Goal: Information Seeking & Learning: Learn about a topic

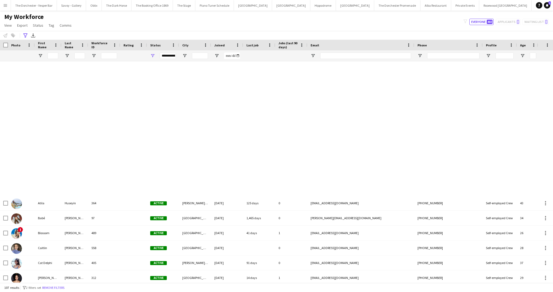
scroll to position [284, 0]
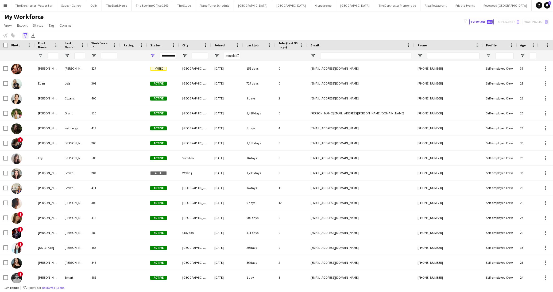
click at [27, 34] on icon at bounding box center [25, 35] width 4 height 4
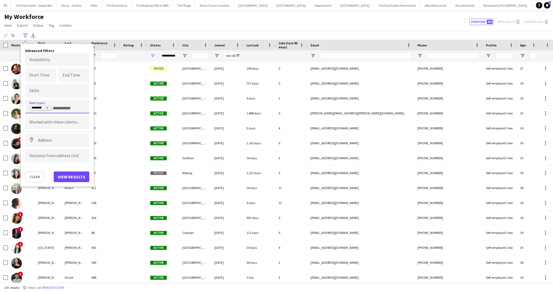
click at [48, 108] on icon "Remove tag" at bounding box center [47, 107] width 3 height 3
click at [42, 107] on input "Type to search role types..." at bounding box center [57, 108] width 56 height 5
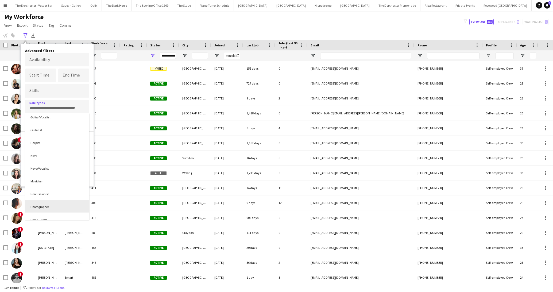
scroll to position [91, 0]
click at [55, 172] on div "Keys/Vocalist" at bounding box center [57, 171] width 64 height 13
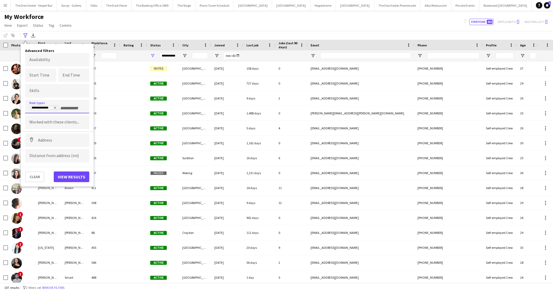
click at [70, 183] on div "**********" at bounding box center [57, 115] width 73 height 143
click at [72, 178] on button "View results" at bounding box center [72, 177] width 36 height 11
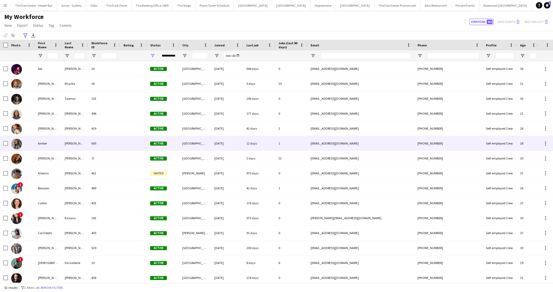
click at [55, 147] on div "Amber" at bounding box center [48, 143] width 27 height 15
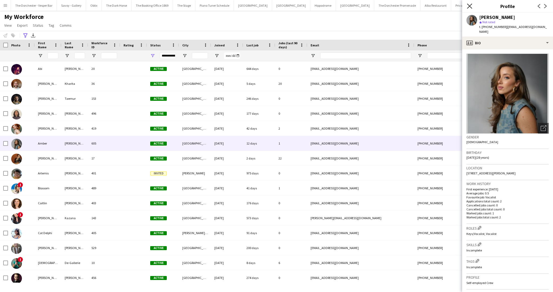
click at [467, 7] on icon "Close pop-in" at bounding box center [469, 5] width 5 height 5
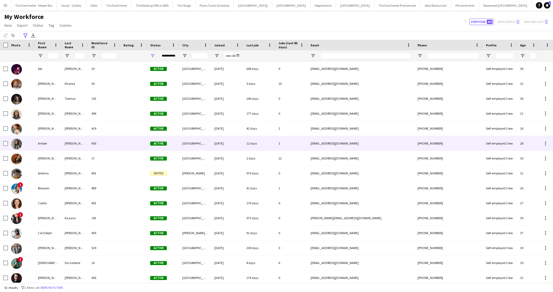
click at [119, 146] on div "605" at bounding box center [104, 143] width 32 height 15
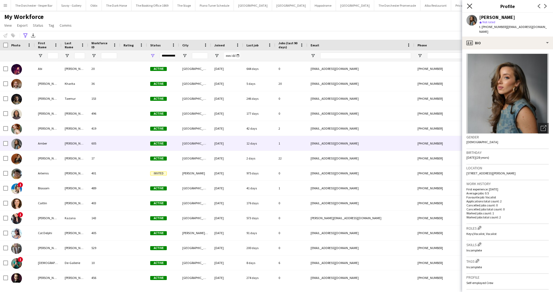
click at [468, 6] on icon "Close pop-in" at bounding box center [469, 5] width 5 height 5
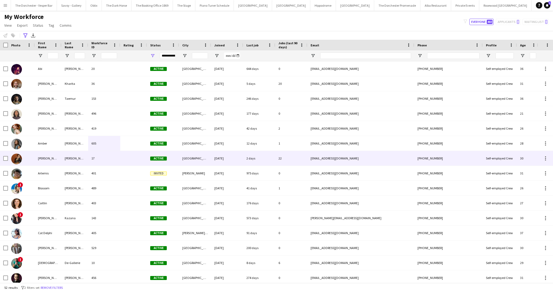
scroll to position [14, 0]
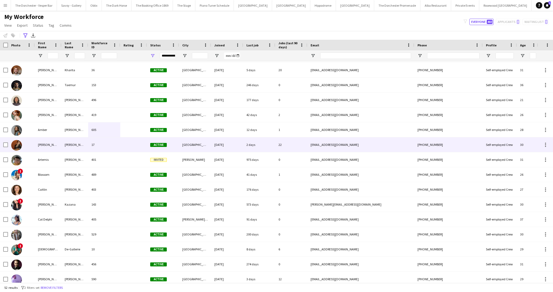
click at [54, 145] on div "[PERSON_NAME]" at bounding box center [48, 145] width 27 height 15
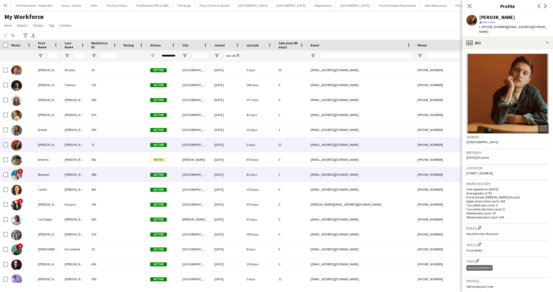
scroll to position [25, 0]
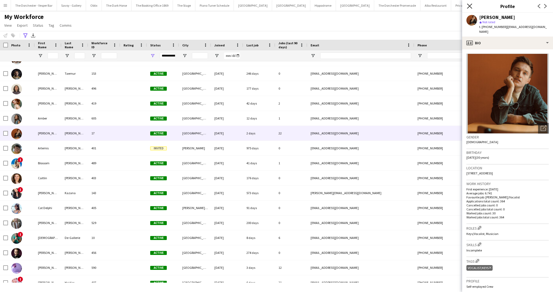
click at [469, 4] on icon "Close pop-in" at bounding box center [469, 5] width 5 height 5
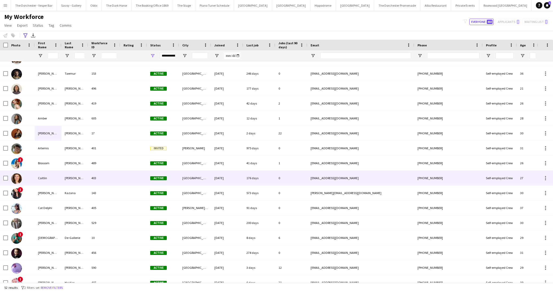
scroll to position [44, 0]
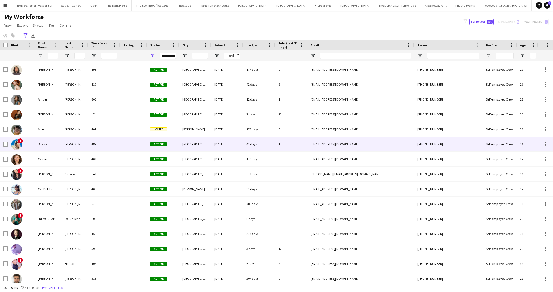
click at [56, 149] on div "Blossom" at bounding box center [48, 144] width 27 height 15
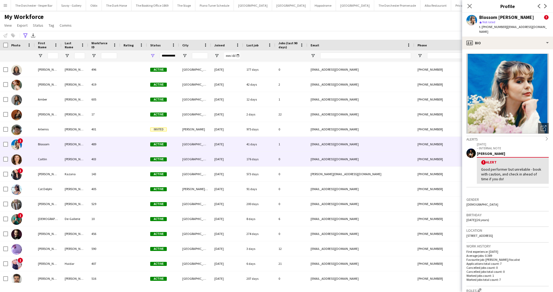
click at [57, 162] on div "Caitlin" at bounding box center [48, 159] width 27 height 15
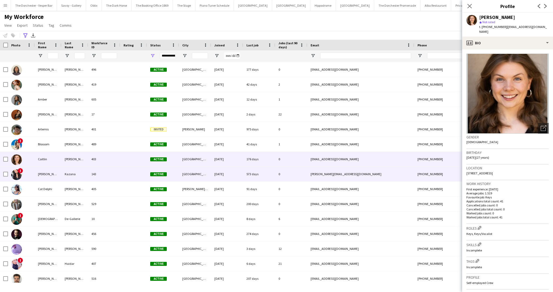
click at [58, 174] on div "[PERSON_NAME]" at bounding box center [48, 174] width 27 height 15
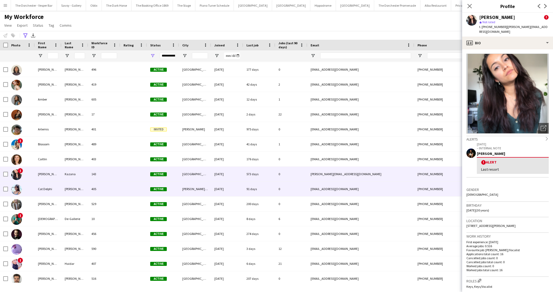
click at [58, 186] on div "Cat Delphi" at bounding box center [48, 189] width 27 height 15
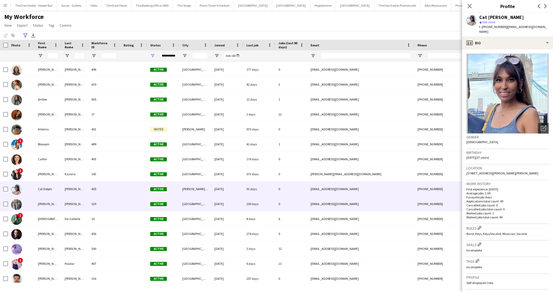
click at [60, 208] on div "[PERSON_NAME]" at bounding box center [48, 204] width 27 height 15
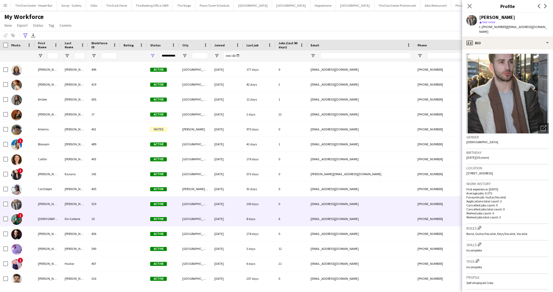
scroll to position [60, 0]
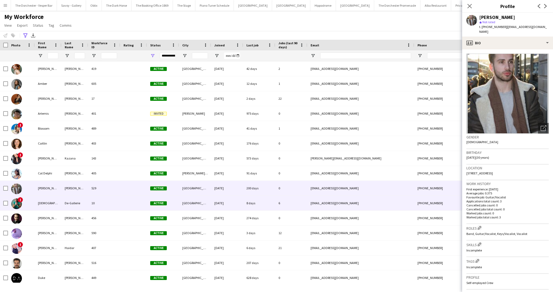
click at [60, 207] on div "[DEMOGRAPHIC_DATA]" at bounding box center [48, 203] width 27 height 15
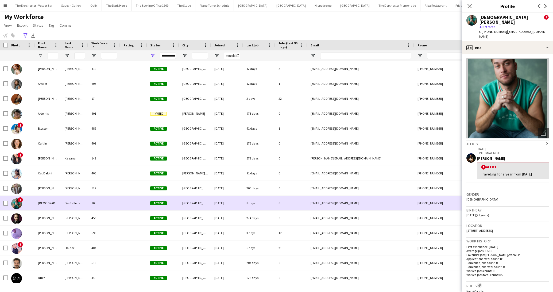
scroll to position [81, 0]
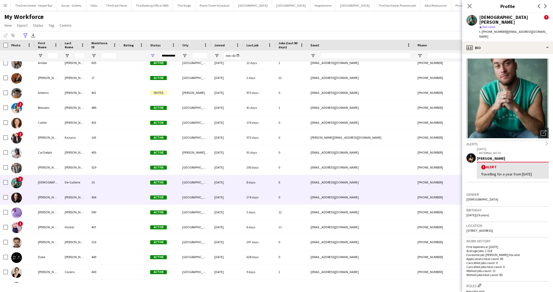
click at [59, 197] on div "[PERSON_NAME]" at bounding box center [48, 197] width 27 height 15
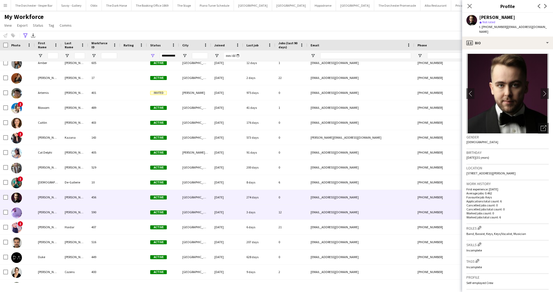
click at [60, 217] on div "[PERSON_NAME]" at bounding box center [48, 212] width 27 height 15
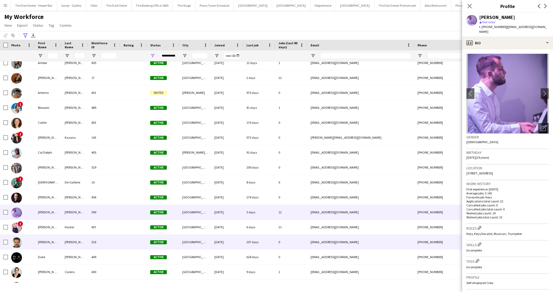
scroll to position [101, 0]
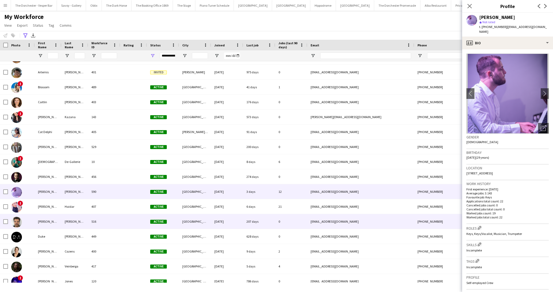
click at [60, 214] on div "[PERSON_NAME]" at bounding box center [48, 221] width 27 height 15
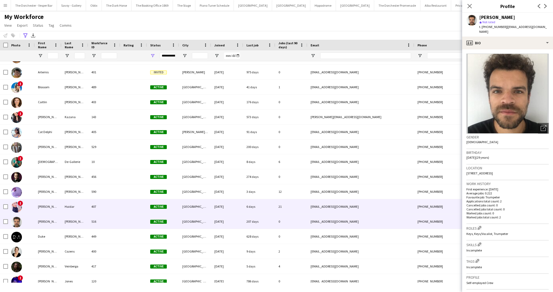
click at [60, 209] on div "[PERSON_NAME]" at bounding box center [48, 207] width 27 height 15
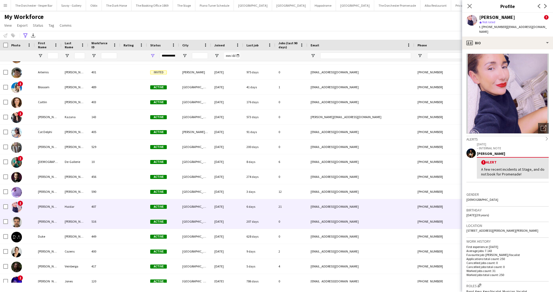
click at [58, 223] on div "[PERSON_NAME]" at bounding box center [48, 221] width 27 height 15
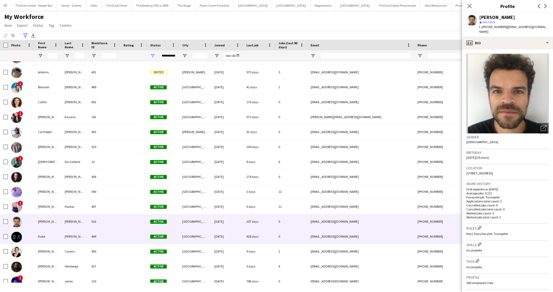
click at [57, 232] on div "Duke" at bounding box center [48, 236] width 27 height 15
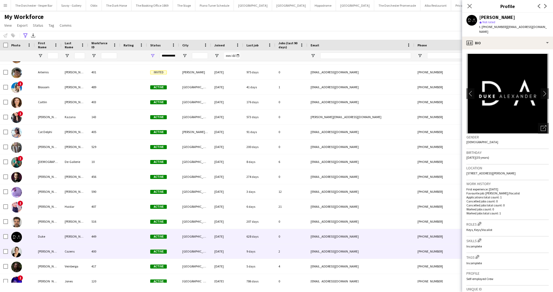
scroll to position [131, 0]
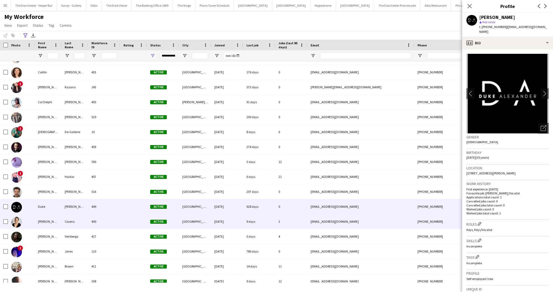
click at [57, 218] on div "[PERSON_NAME]" at bounding box center [48, 221] width 27 height 15
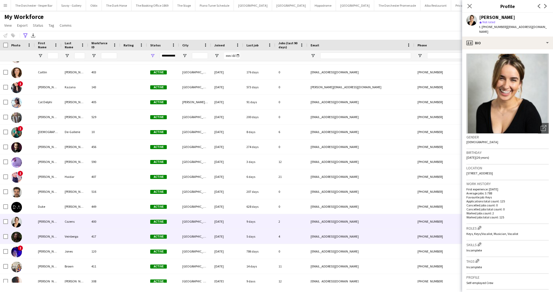
click at [57, 236] on div "[PERSON_NAME]" at bounding box center [48, 236] width 27 height 15
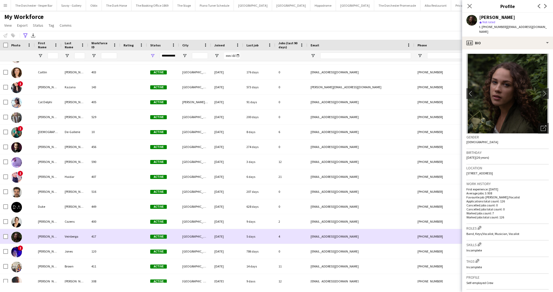
scroll to position [156, 0]
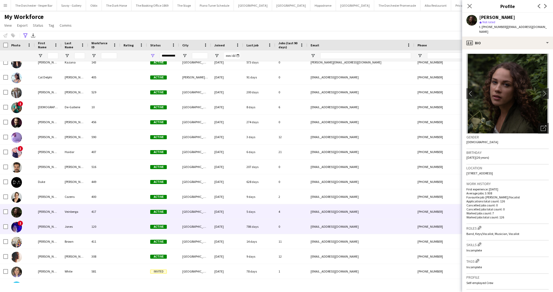
click at [56, 231] on div "[PERSON_NAME]" at bounding box center [48, 227] width 27 height 15
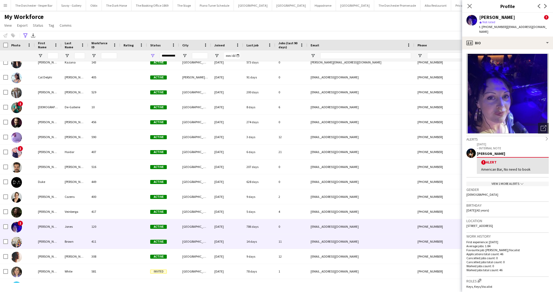
click at [59, 245] on div "[PERSON_NAME]" at bounding box center [48, 241] width 27 height 15
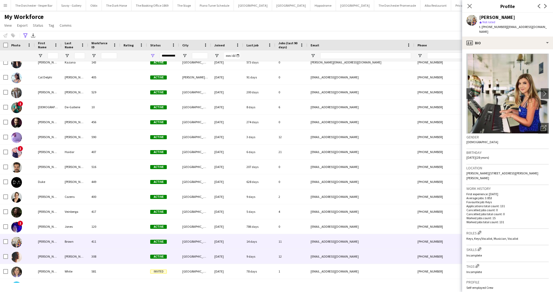
click at [60, 258] on div "[PERSON_NAME]" at bounding box center [48, 256] width 27 height 15
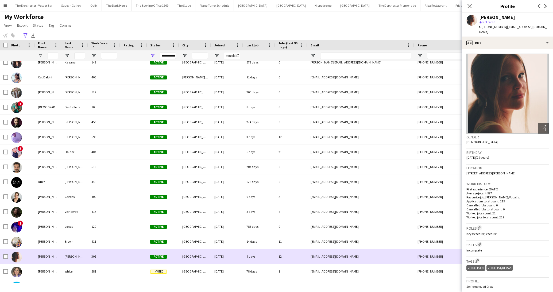
scroll to position [171, 0]
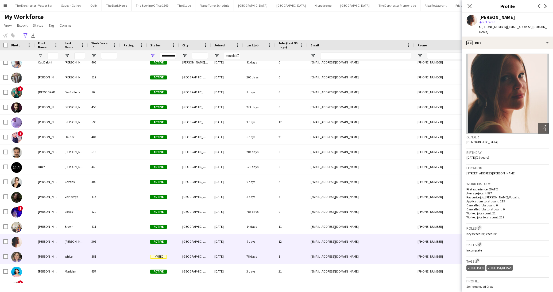
click at [54, 259] on div "[PERSON_NAME]" at bounding box center [48, 256] width 27 height 15
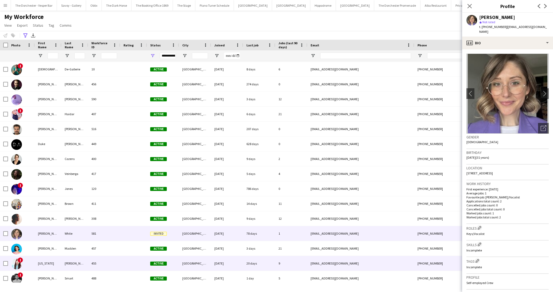
scroll to position [196, 0]
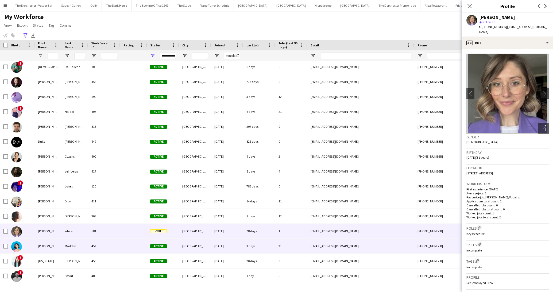
click at [55, 247] on div "[PERSON_NAME]" at bounding box center [48, 246] width 27 height 15
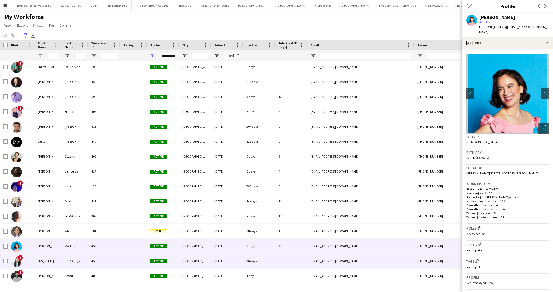
click at [56, 264] on div "[US_STATE]" at bounding box center [48, 261] width 27 height 15
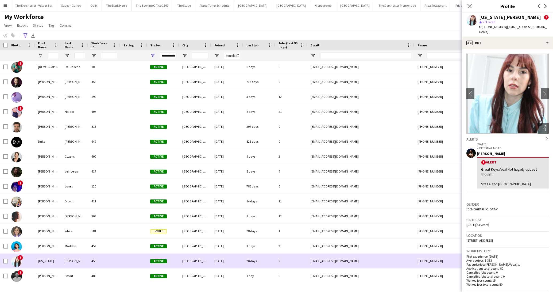
scroll to position [223, 0]
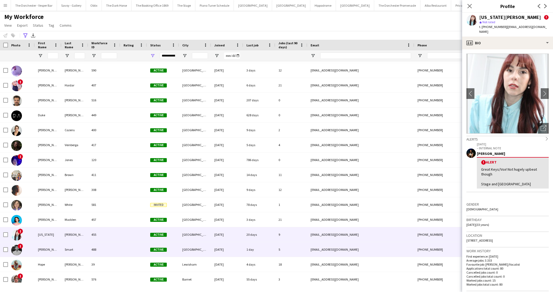
click at [56, 252] on div "[PERSON_NAME]" at bounding box center [48, 250] width 27 height 15
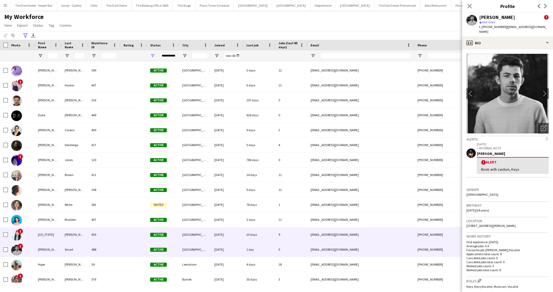
click at [58, 236] on div "[US_STATE]" at bounding box center [48, 235] width 27 height 15
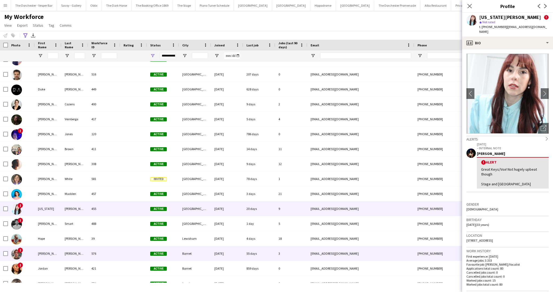
scroll to position [250, 0]
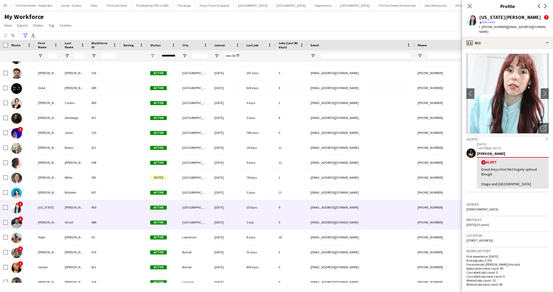
click at [60, 223] on div "[PERSON_NAME]" at bounding box center [48, 222] width 27 height 15
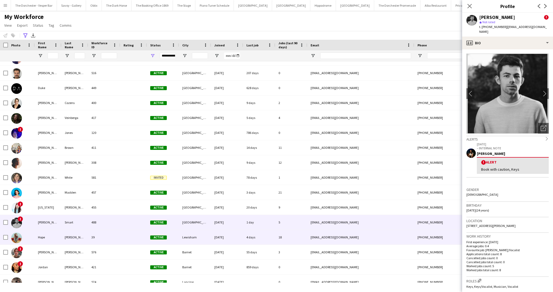
click at [59, 236] on div "Hope" at bounding box center [48, 237] width 27 height 15
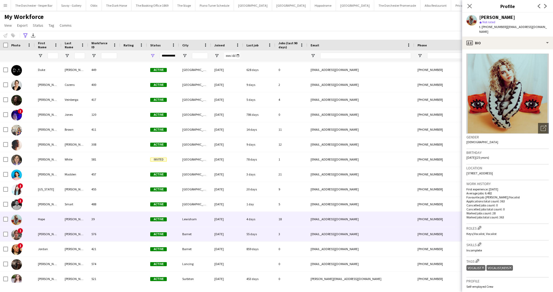
click at [60, 237] on div "[PERSON_NAME]" at bounding box center [48, 234] width 27 height 15
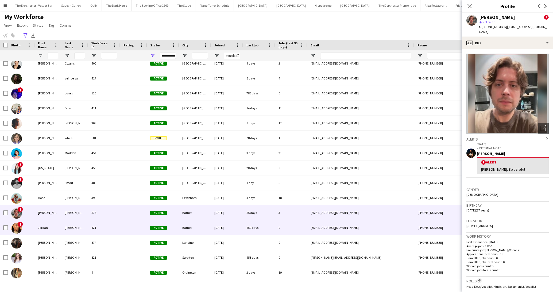
click at [62, 226] on div "[PERSON_NAME]" at bounding box center [74, 228] width 27 height 15
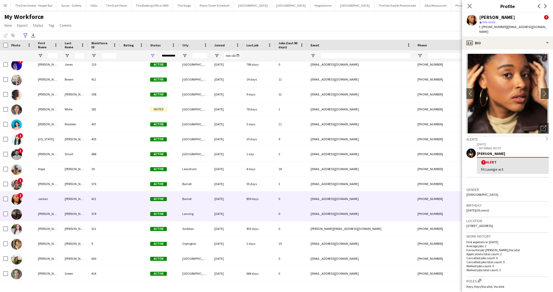
click at [53, 212] on div "[PERSON_NAME]" at bounding box center [48, 214] width 27 height 15
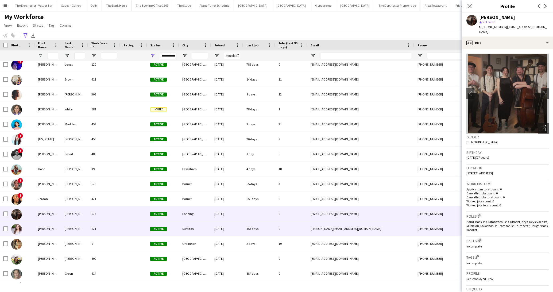
click at [52, 226] on div "[PERSON_NAME]" at bounding box center [48, 229] width 27 height 15
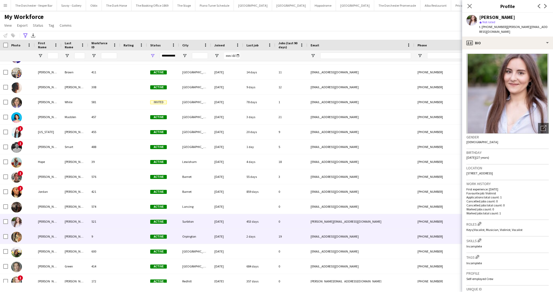
click at [112, 237] on div "9" at bounding box center [104, 236] width 32 height 15
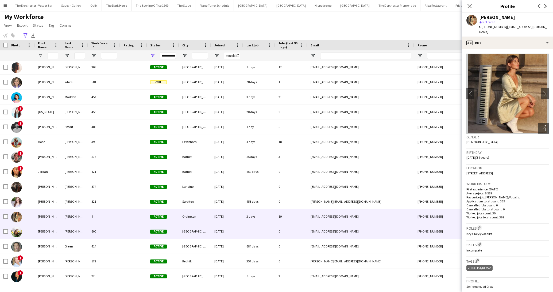
click at [113, 233] on div "600" at bounding box center [104, 231] width 32 height 15
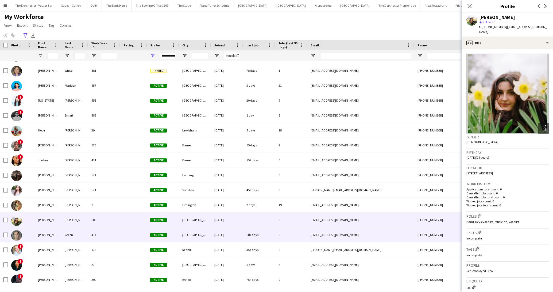
click at [111, 235] on div "414" at bounding box center [104, 235] width 32 height 15
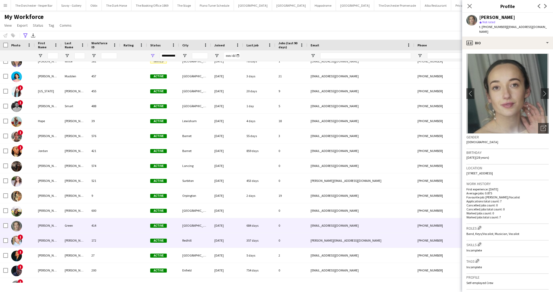
click at [111, 235] on div "172" at bounding box center [104, 240] width 32 height 15
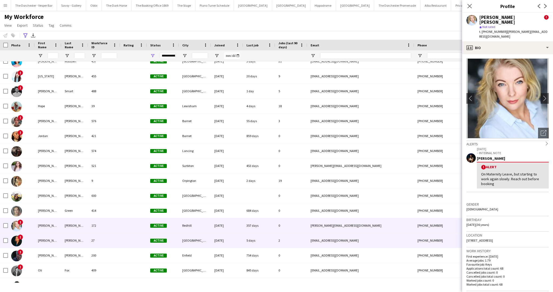
click at [110, 241] on div "27" at bounding box center [104, 240] width 32 height 15
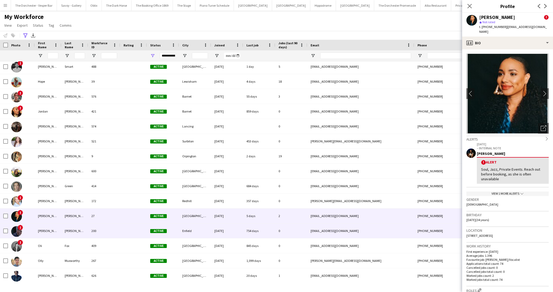
click at [112, 232] on div "200" at bounding box center [104, 231] width 32 height 15
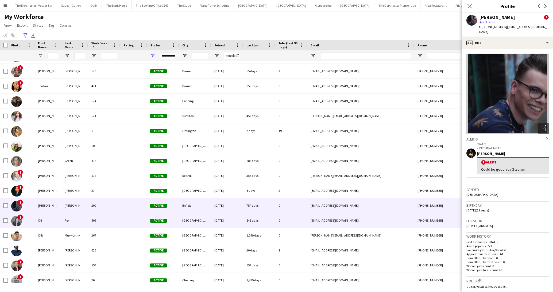
click at [114, 220] on div "409" at bounding box center [104, 220] width 32 height 15
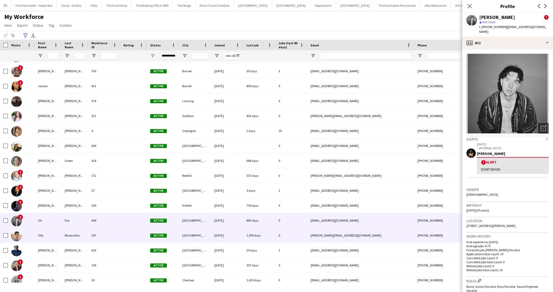
click at [113, 236] on div "267" at bounding box center [104, 235] width 32 height 15
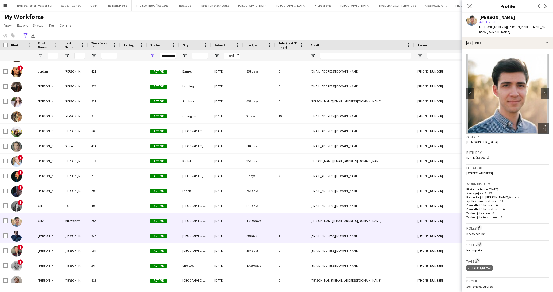
click at [121, 234] on div at bounding box center [133, 236] width 27 height 15
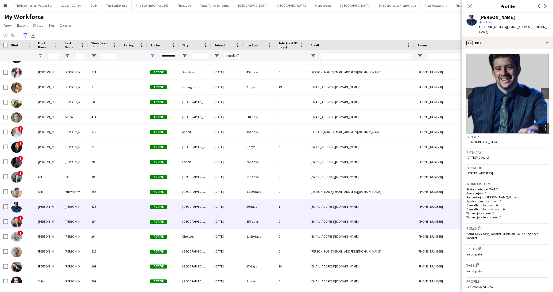
click at [121, 226] on div at bounding box center [133, 221] width 27 height 15
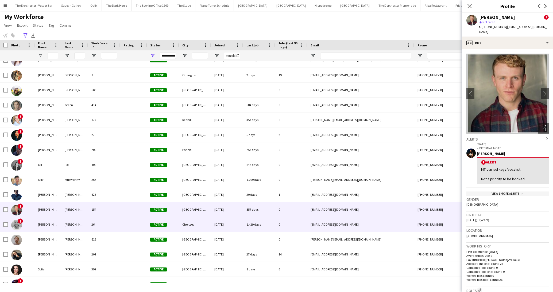
click at [111, 232] on div "26" at bounding box center [104, 224] width 32 height 15
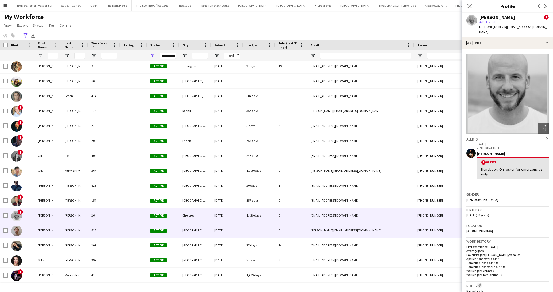
click at [110, 233] on div "616" at bounding box center [104, 230] width 32 height 15
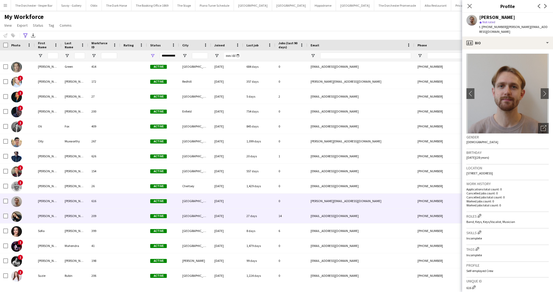
click at [116, 216] on div "209" at bounding box center [104, 216] width 32 height 15
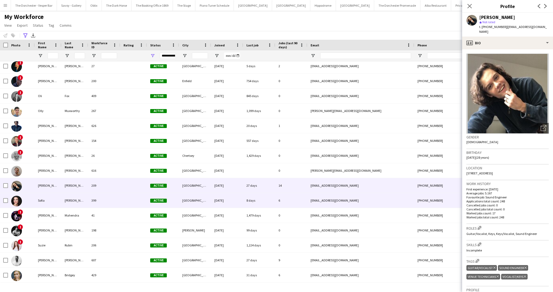
click at [119, 204] on div "399" at bounding box center [104, 200] width 32 height 15
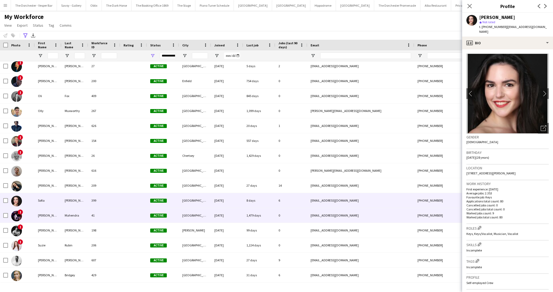
click at [120, 212] on div at bounding box center [133, 215] width 27 height 15
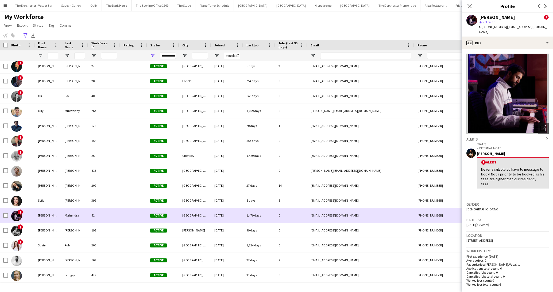
click at [114, 223] on div "! [PERSON_NAME] 41 Active [GEOGRAPHIC_DATA] [DATE] 1,479 days 0 [EMAIL_ADDRESS]…" at bounding box center [285, 215] width 571 height 15
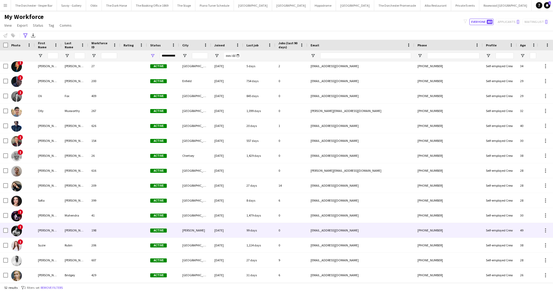
click at [113, 232] on div "198" at bounding box center [104, 230] width 32 height 15
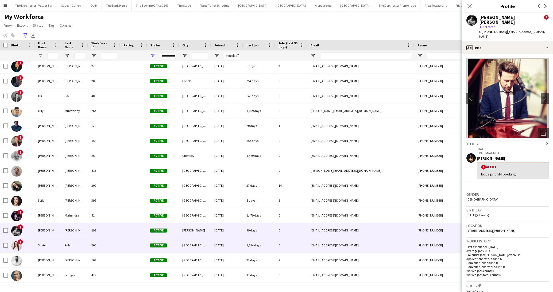
click at [112, 242] on div "206" at bounding box center [104, 245] width 32 height 15
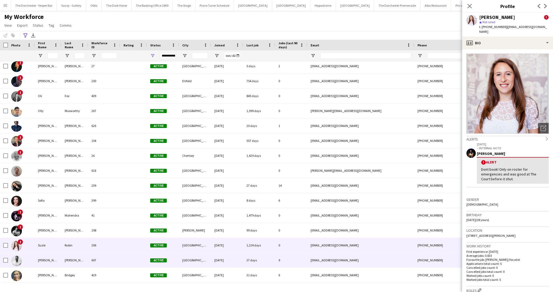
click at [113, 264] on div "607" at bounding box center [104, 260] width 32 height 15
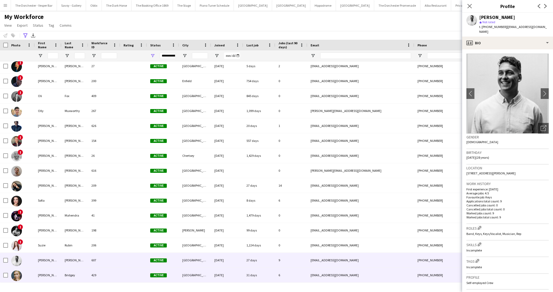
click at [111, 278] on div "429" at bounding box center [104, 275] width 32 height 15
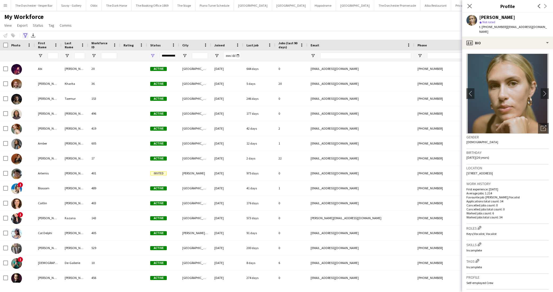
click at [24, 36] on icon "Advanced filters" at bounding box center [25, 35] width 4 height 4
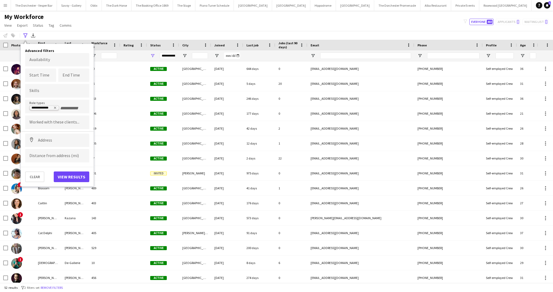
click at [55, 107] on icon "Remove tag" at bounding box center [54, 107] width 3 height 3
click at [51, 109] on input "Type to search role types..." at bounding box center [57, 108] width 56 height 5
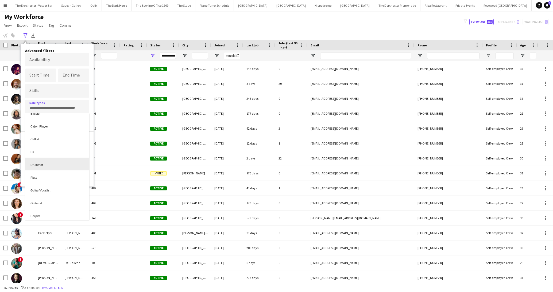
scroll to position [22, 0]
click at [53, 190] on div "Guitar/Vocalist" at bounding box center [57, 189] width 64 height 13
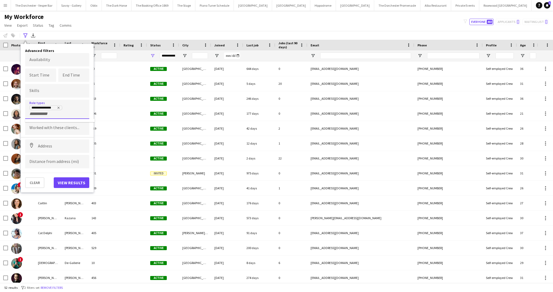
scroll to position [0, 0]
click at [67, 185] on button "View results" at bounding box center [72, 183] width 36 height 11
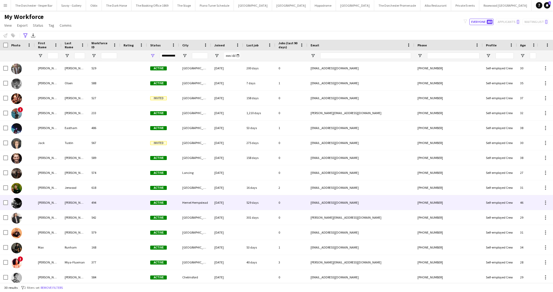
scroll to position [61, 0]
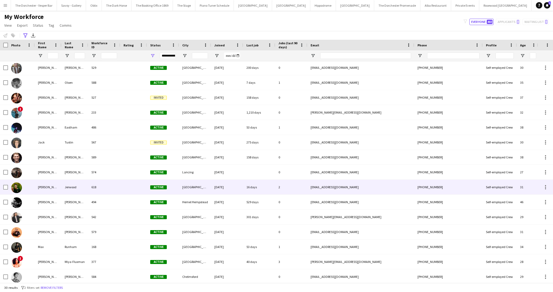
click at [120, 187] on div at bounding box center [133, 187] width 27 height 15
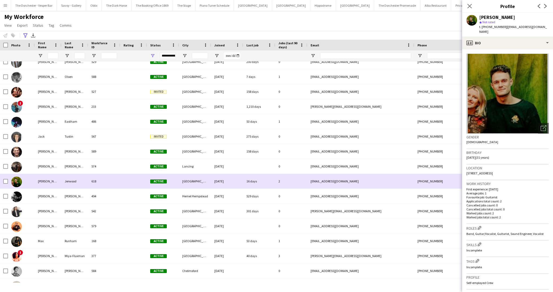
scroll to position [68, 0]
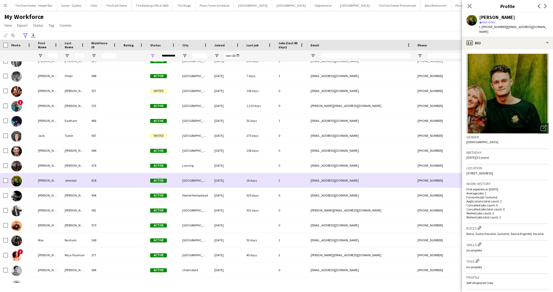
click at [118, 191] on div "494" at bounding box center [104, 195] width 32 height 15
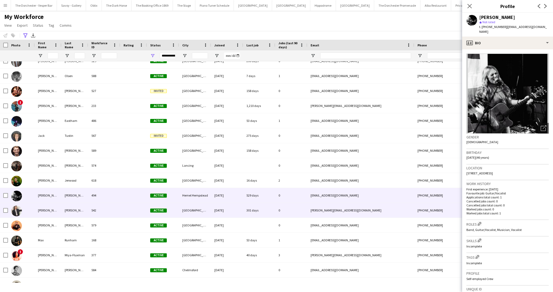
click at [118, 213] on div "542" at bounding box center [104, 210] width 32 height 15
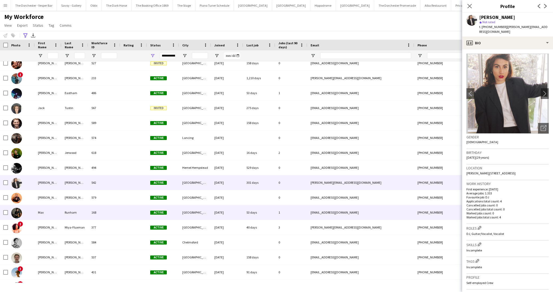
scroll to position [95, 0]
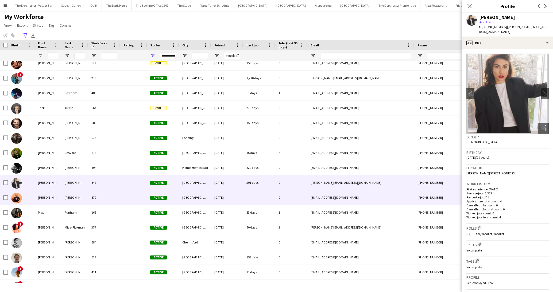
click at [119, 200] on div "579" at bounding box center [104, 197] width 32 height 15
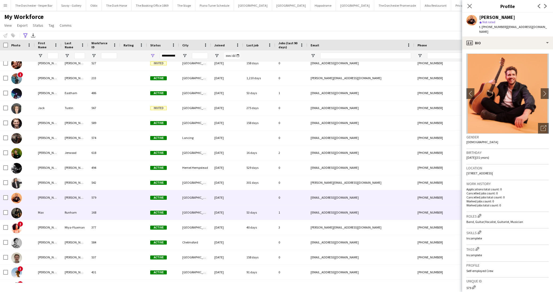
click at [119, 214] on div "168" at bounding box center [104, 212] width 32 height 15
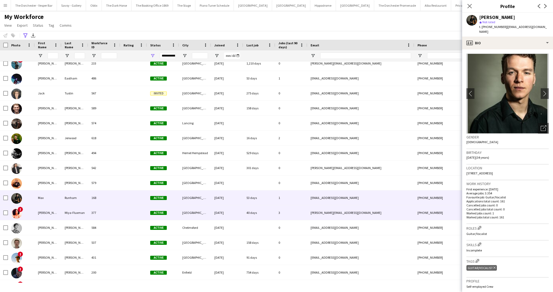
scroll to position [110, 0]
click at [119, 214] on div "377" at bounding box center [104, 212] width 32 height 15
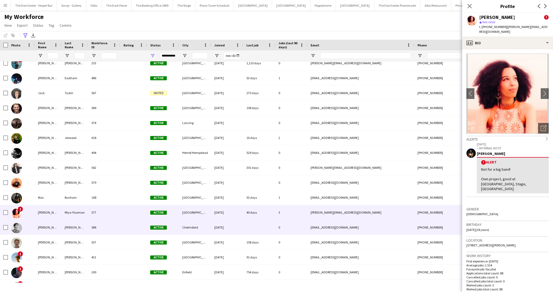
scroll to position [129, 0]
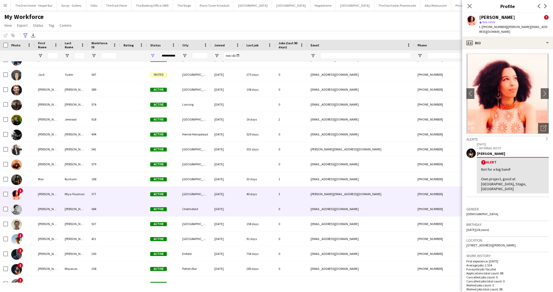
click at [119, 209] on div "584" at bounding box center [104, 209] width 32 height 15
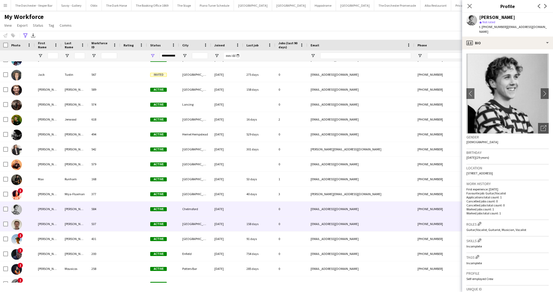
click at [118, 225] on div "537" at bounding box center [104, 224] width 32 height 15
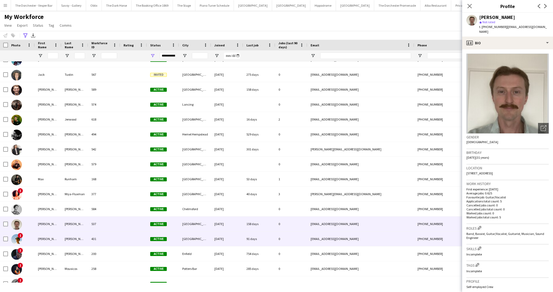
click at [117, 238] on div "431" at bounding box center [104, 239] width 32 height 15
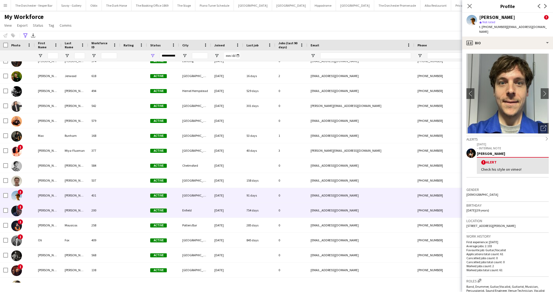
click at [117, 212] on div "200" at bounding box center [104, 210] width 32 height 15
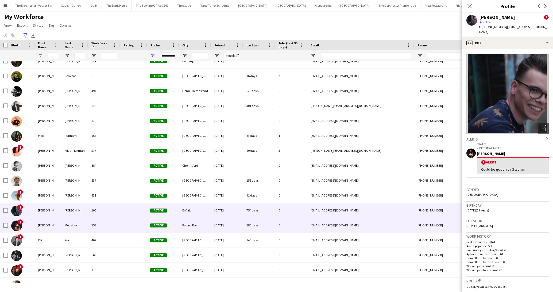
click at [114, 228] on div "258" at bounding box center [104, 225] width 32 height 15
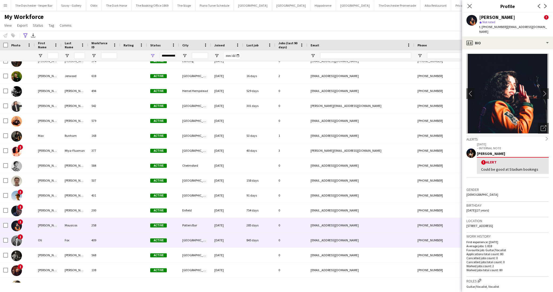
click at [118, 244] on div "409" at bounding box center [104, 240] width 32 height 15
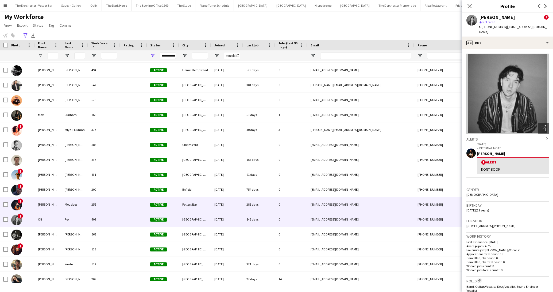
click at [110, 206] on div "258" at bounding box center [104, 204] width 32 height 15
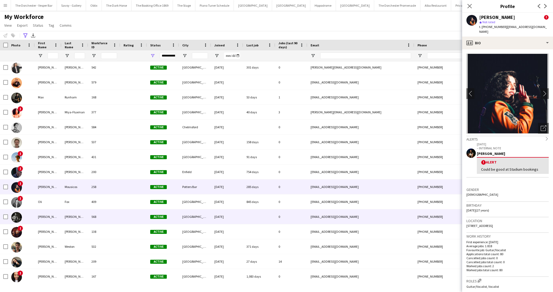
click at [114, 222] on div "568" at bounding box center [104, 217] width 32 height 15
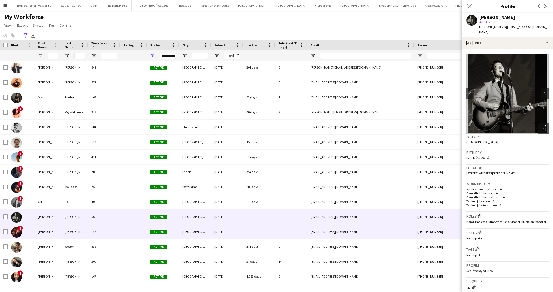
click at [114, 232] on div "138" at bounding box center [104, 232] width 32 height 15
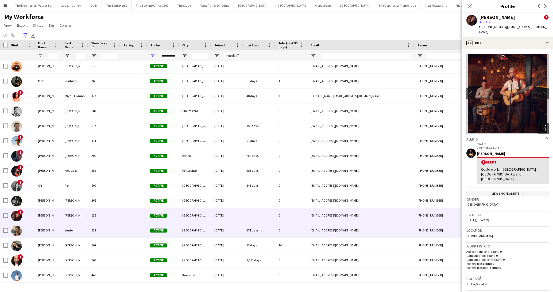
click at [115, 230] on div "532" at bounding box center [104, 230] width 32 height 15
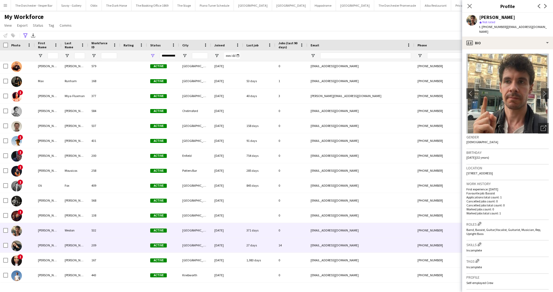
click at [115, 239] on div "209" at bounding box center [104, 245] width 32 height 15
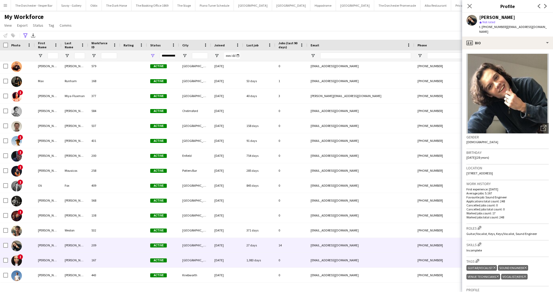
click at [116, 260] on div "167" at bounding box center [104, 260] width 32 height 15
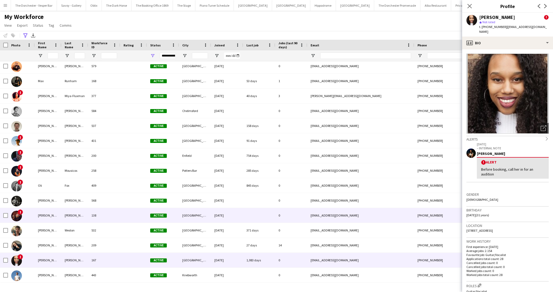
click at [114, 220] on div "138" at bounding box center [104, 215] width 32 height 15
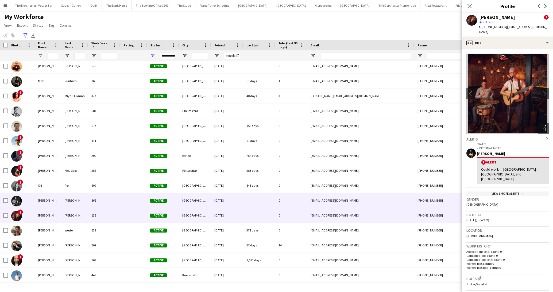
click at [115, 203] on div "568" at bounding box center [104, 200] width 32 height 15
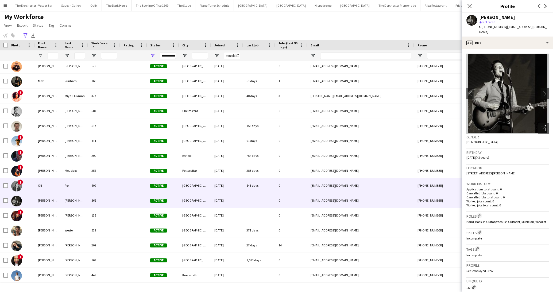
click at [118, 192] on div "409" at bounding box center [104, 185] width 32 height 15
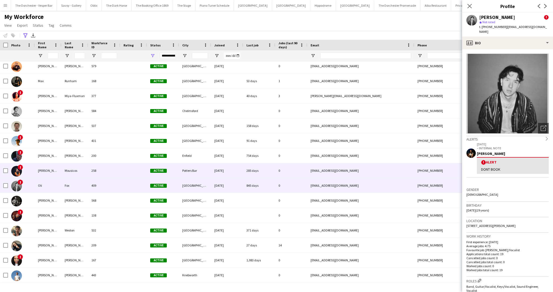
click at [115, 166] on div "258" at bounding box center [104, 170] width 32 height 15
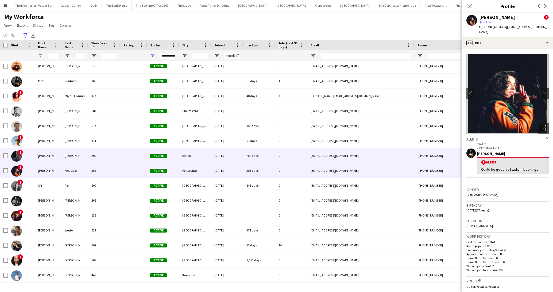
click at [116, 158] on div "200" at bounding box center [104, 155] width 32 height 15
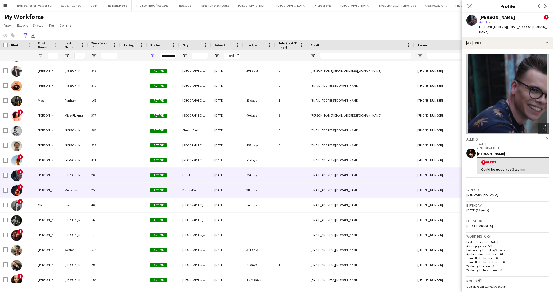
click at [111, 192] on div "258" at bounding box center [104, 190] width 32 height 15
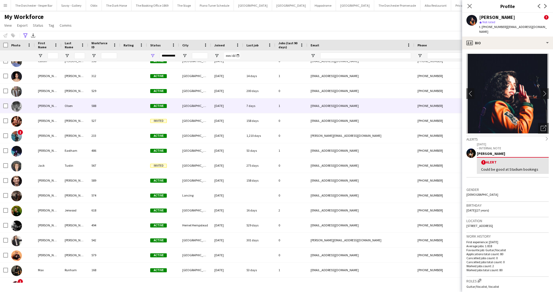
scroll to position [0, 0]
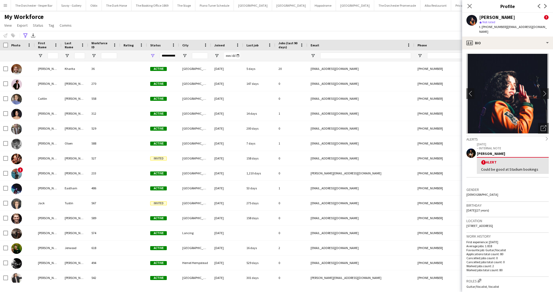
click at [30, 36] on app-workforce-advanced-filters "**********" at bounding box center [26, 35] width 8 height 6
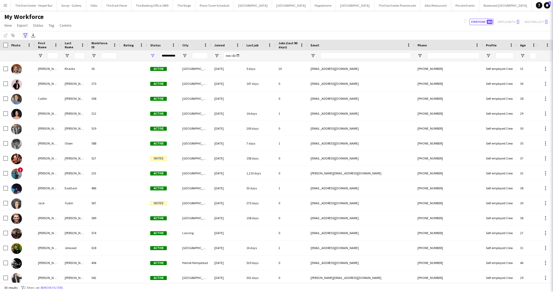
click at [26, 36] on icon "Advanced filters" at bounding box center [25, 35] width 4 height 4
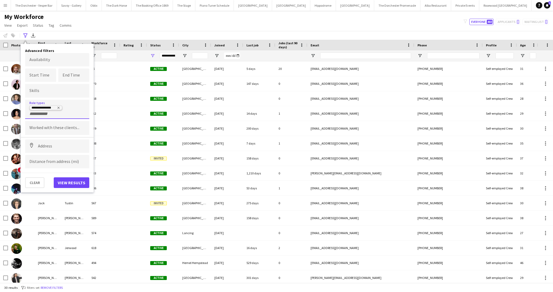
click at [58, 108] on icon "Remove tag" at bounding box center [58, 108] width 2 height 2
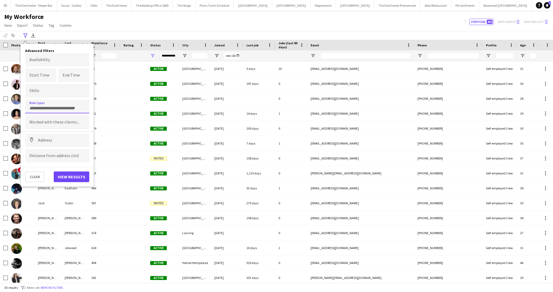
click at [48, 107] on input "Type to search role types..." at bounding box center [57, 108] width 56 height 5
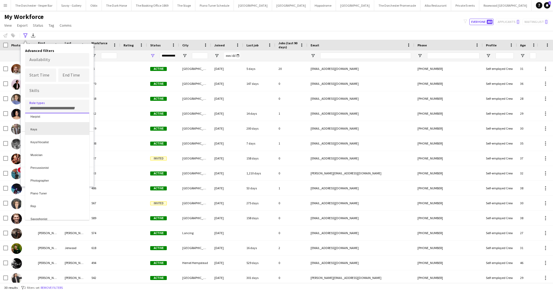
scroll to position [116, 0]
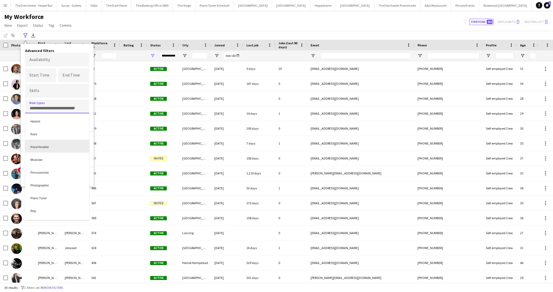
click at [42, 150] on div "Keys/Vocalist" at bounding box center [57, 146] width 64 height 13
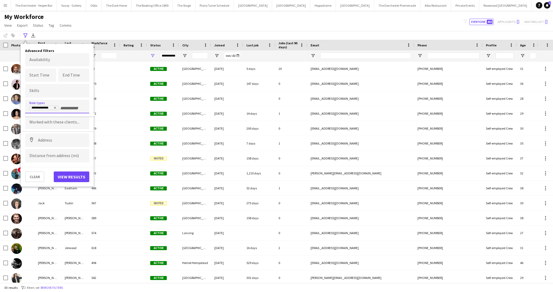
scroll to position [0, 0]
click at [74, 178] on button "View results" at bounding box center [72, 177] width 36 height 11
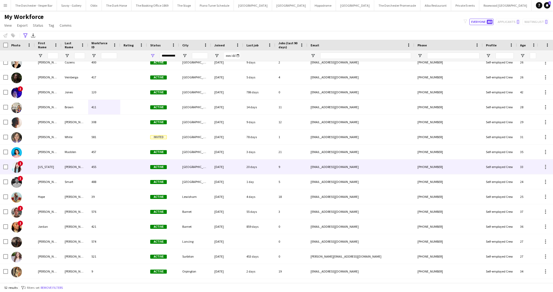
scroll to position [314, 0]
